Goal: Find specific page/section: Find specific page/section

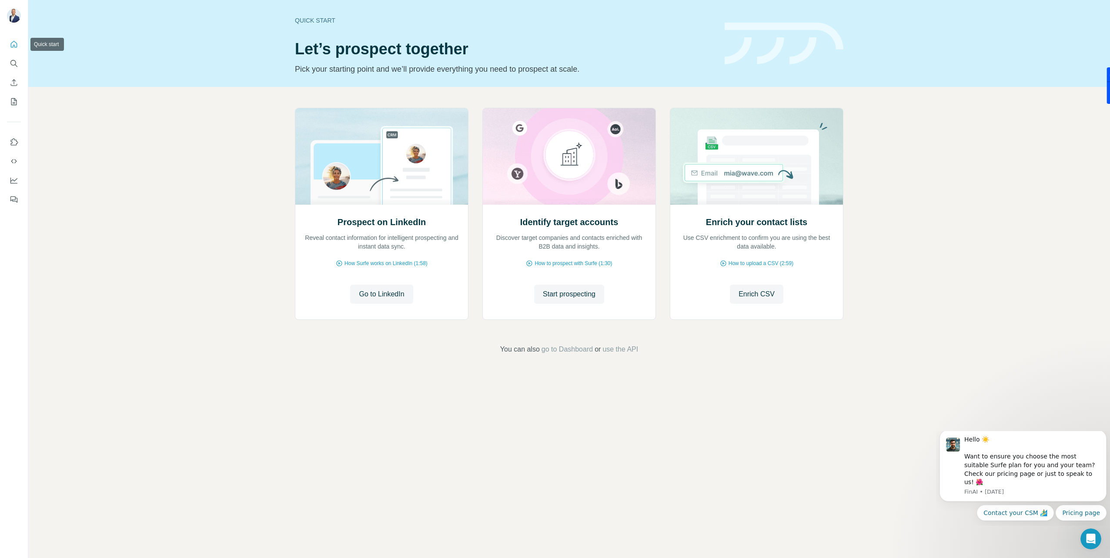
click at [10, 44] on icon "Quick start" at bounding box center [14, 44] width 9 height 9
click at [12, 78] on icon "Enrich CSV" at bounding box center [14, 82] width 9 height 9
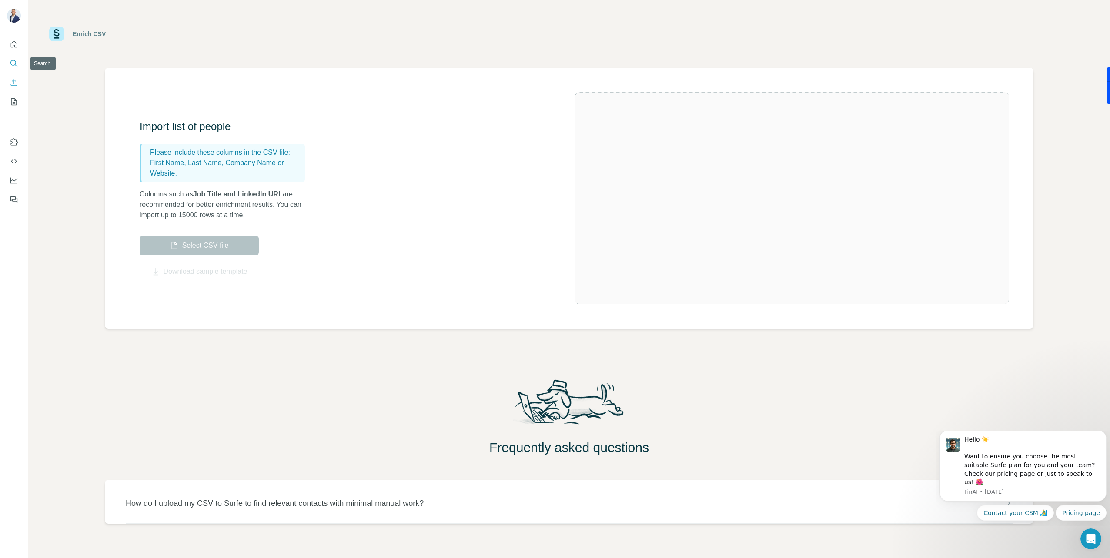
click at [17, 60] on icon "Search" at bounding box center [14, 63] width 9 height 9
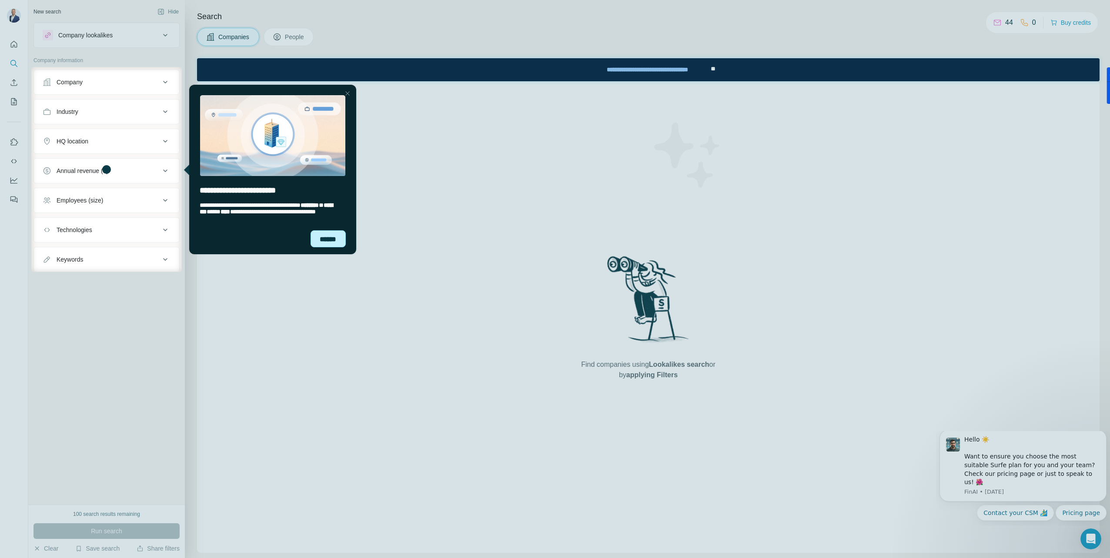
click at [330, 241] on div "******" at bounding box center [327, 239] width 35 height 17
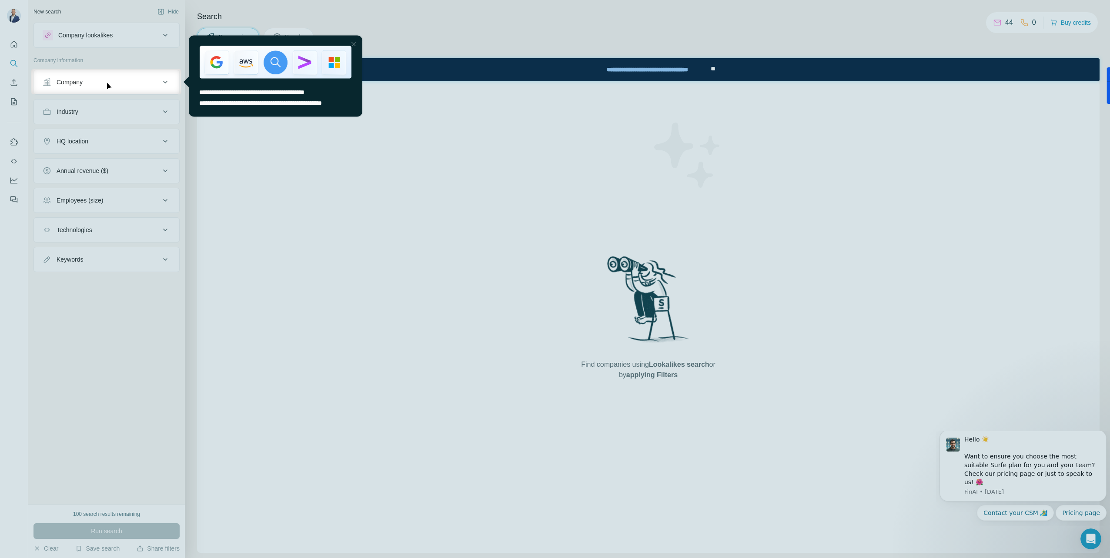
click at [356, 43] on div at bounding box center [353, 44] width 10 height 10
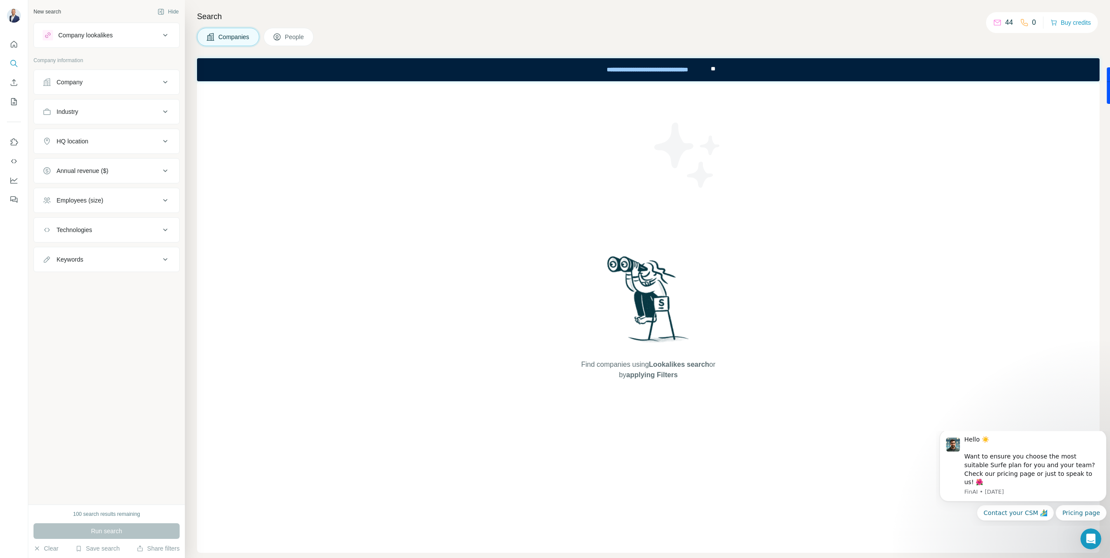
click at [294, 36] on span "People" at bounding box center [295, 37] width 20 height 9
click at [228, 43] on button "Companies" at bounding box center [228, 37] width 62 height 18
